Goal: Information Seeking & Learning: Learn about a topic

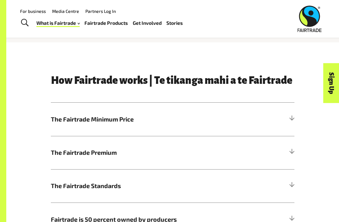
scroll to position [214, 0]
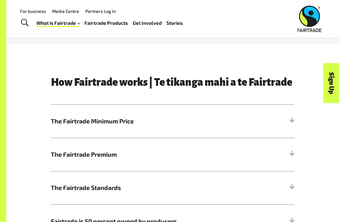
click at [285, 124] on h5 "The Fairtrade Minimum Price" at bounding box center [173, 121] width 244 height 33
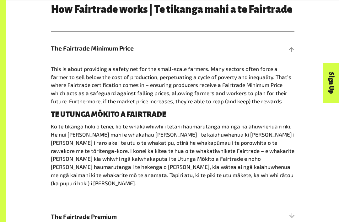
scroll to position [286, 0]
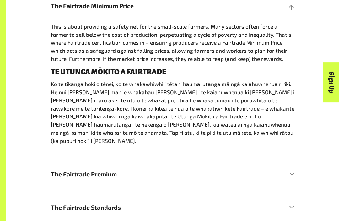
click at [63, 158] on h5 "The Fairtrade Premium" at bounding box center [173, 174] width 244 height 33
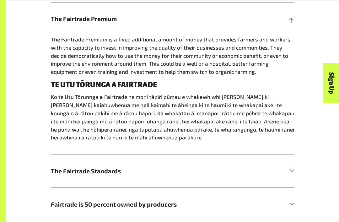
scroll to position [365, 0]
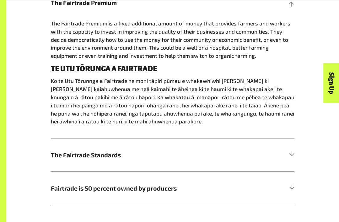
click at [74, 164] on h5 "The Fairtrade Standards" at bounding box center [173, 154] width 244 height 33
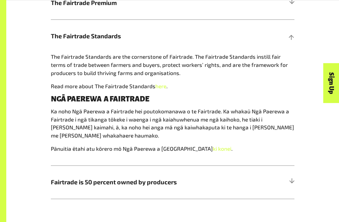
click at [53, 181] on span "Fairtrade is 50 percent owned by producers" at bounding box center [142, 181] width 183 height 9
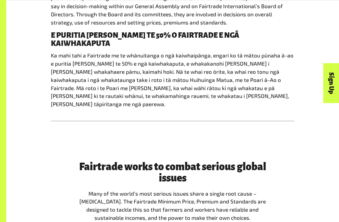
scroll to position [465, 0]
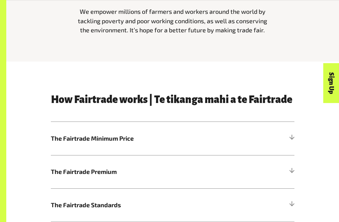
scroll to position [199, 0]
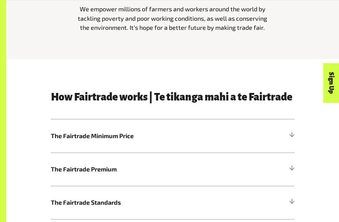
click at [60, 171] on span "The Fairtrade Premium" at bounding box center [142, 169] width 183 height 9
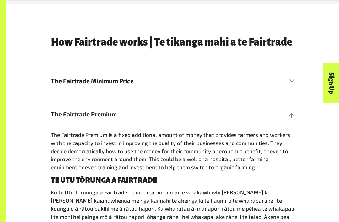
scroll to position [260, 0]
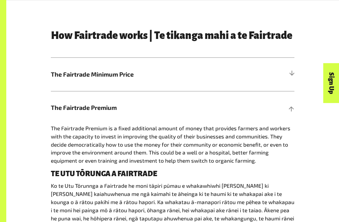
click at [65, 74] on span "The Fairtrade Minimum Price" at bounding box center [142, 74] width 183 height 9
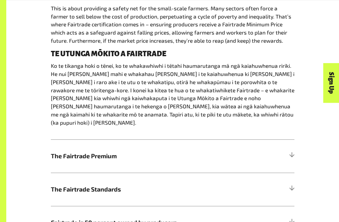
scroll to position [354, 0]
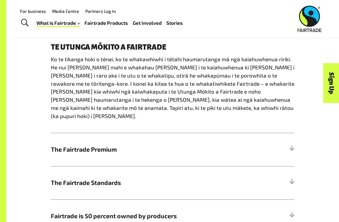
click at [61, 178] on span "The Fairtrade Standards" at bounding box center [142, 182] width 183 height 9
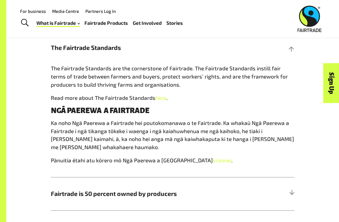
click at [197, 204] on h5 "Fairtrade is 50 percent owned by producers" at bounding box center [173, 193] width 244 height 33
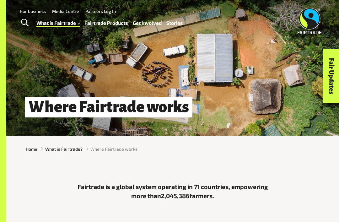
click at [116, 24] on link "Fairtrade Products" at bounding box center [105, 23] width 43 height 9
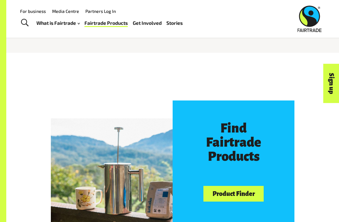
scroll to position [120, 0]
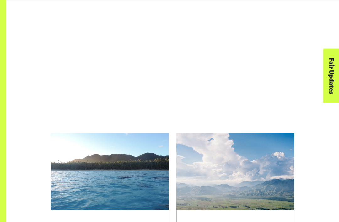
scroll to position [846, 0]
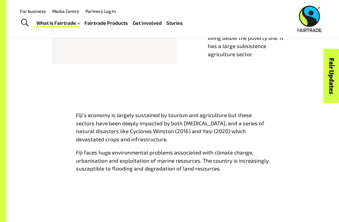
scroll to position [352, 0]
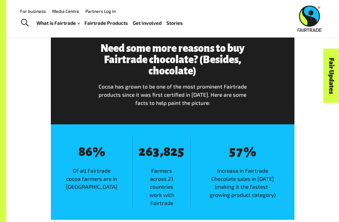
scroll to position [644, 0]
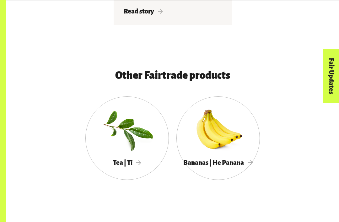
click at [326, 165] on div "Other Fairtrade products Tea | Tī Bananas | He Panana" at bounding box center [172, 129] width 333 height 158
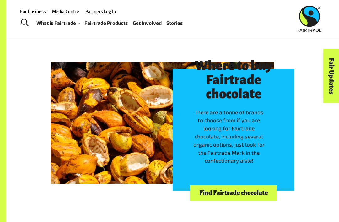
scroll to position [1286, 0]
